Goal: Check status: Check status

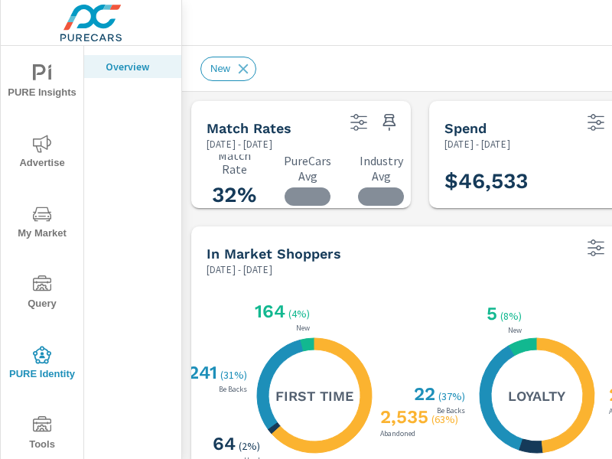
scroll to position [138, 0]
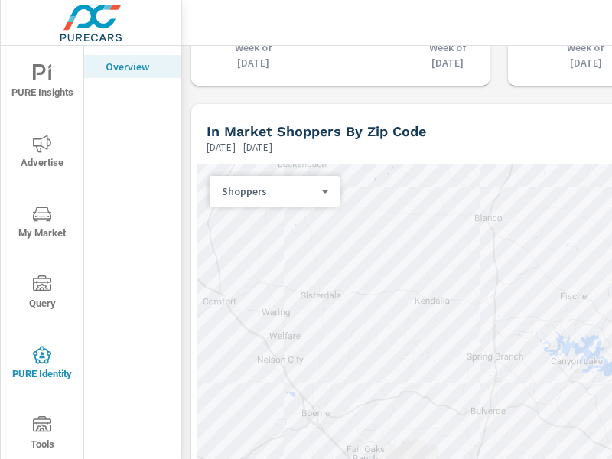
scroll to position [1819, 0]
